Goal: Task Accomplishment & Management: Complete application form

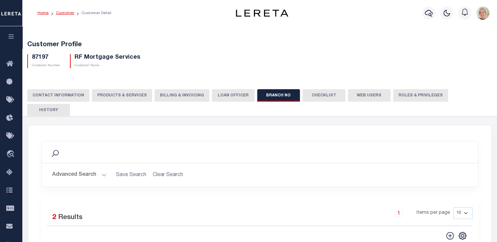
click at [60, 15] on link "Customer" at bounding box center [65, 13] width 18 height 4
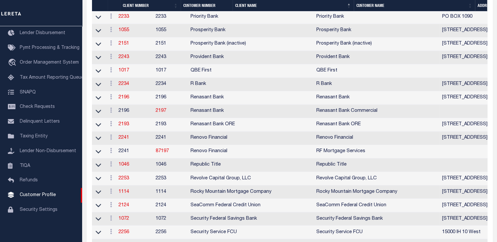
scroll to position [1084, 0]
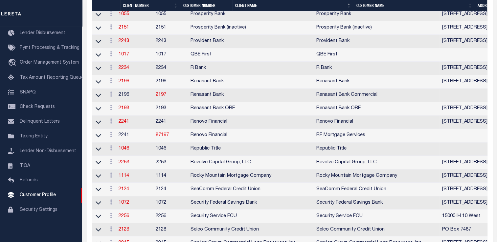
click at [169, 138] on link "87197" at bounding box center [162, 135] width 13 height 5
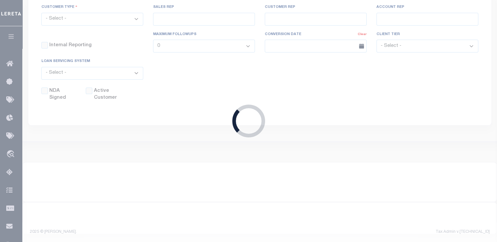
scroll to position [183, 0]
select select "2241"
type input "Renovo Financial"
type input "87197"
type input "RF Mortgage Services"
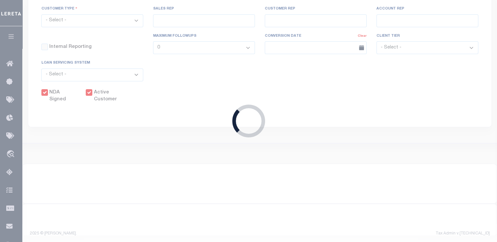
type input "[PERSON_NAME]"
select select "Mixed Portfolio"
type input "[PERSON_NAME]"
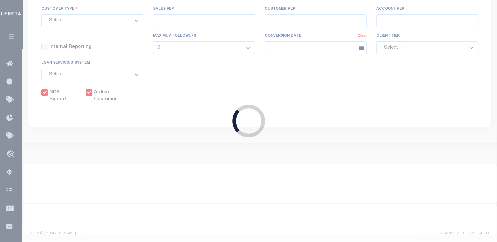
checkbox input "true"
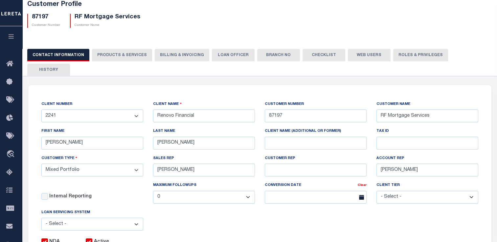
scroll to position [29, 0]
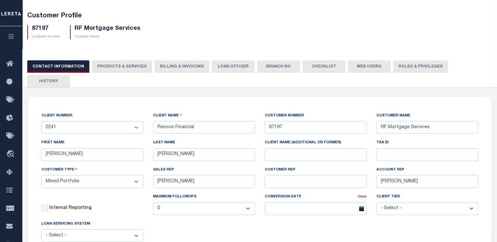
click at [270, 67] on button "Branch No" at bounding box center [278, 66] width 43 height 12
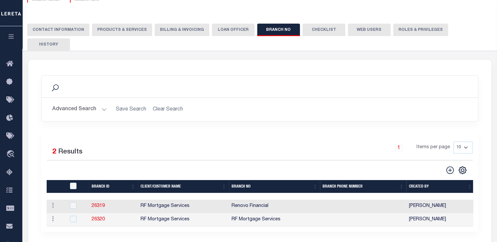
scroll to position [0, 0]
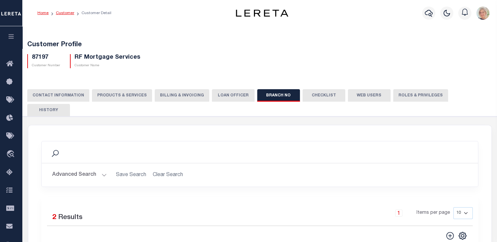
click at [67, 14] on link "Customer" at bounding box center [65, 13] width 18 height 4
